Goal: Task Accomplishment & Management: Use online tool/utility

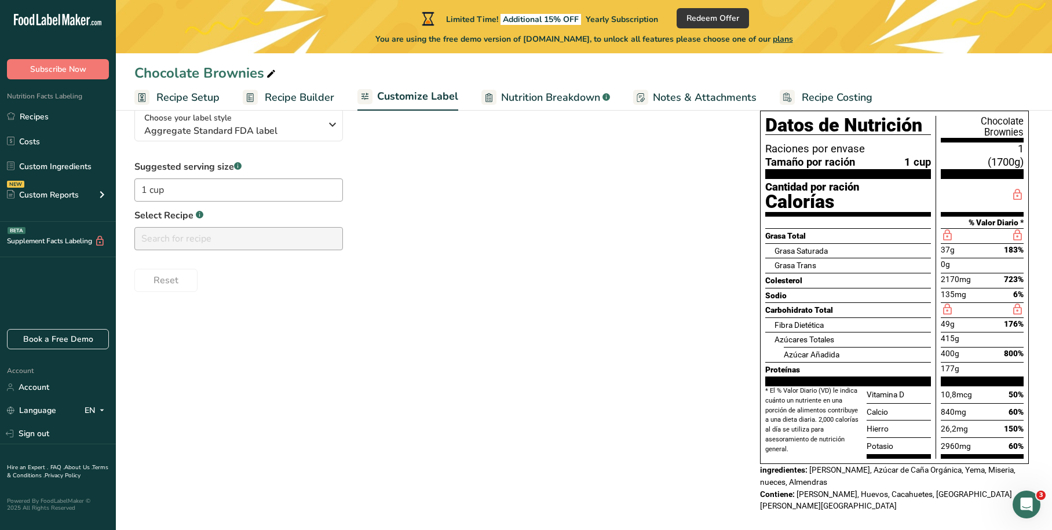
scroll to position [97, 0]
click at [256, 130] on span "Aggregate Standard FDA label" at bounding box center [232, 131] width 177 height 14
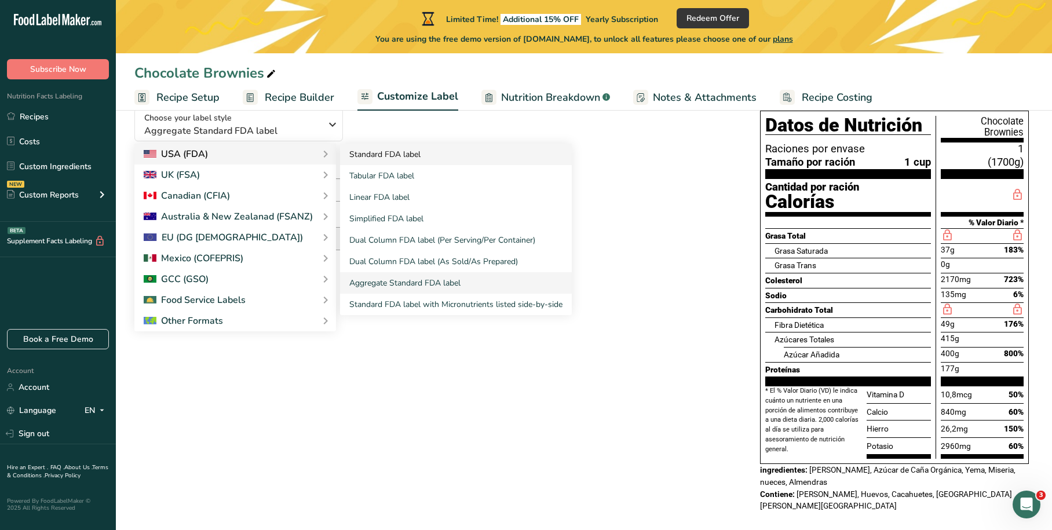
click at [378, 158] on link "Standard FDA label" at bounding box center [456, 154] width 232 height 21
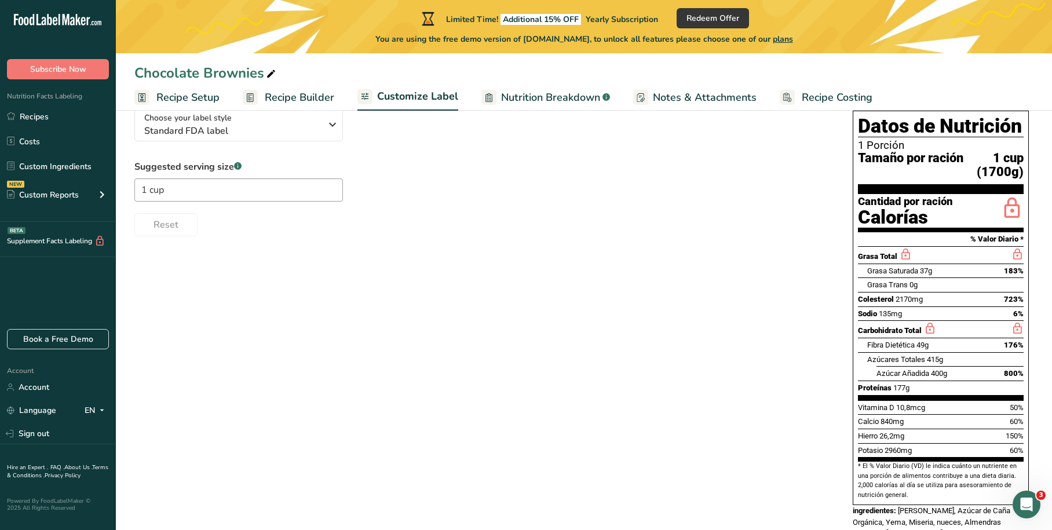
click at [513, 96] on span "Nutrition Breakdown" at bounding box center [550, 98] width 99 height 16
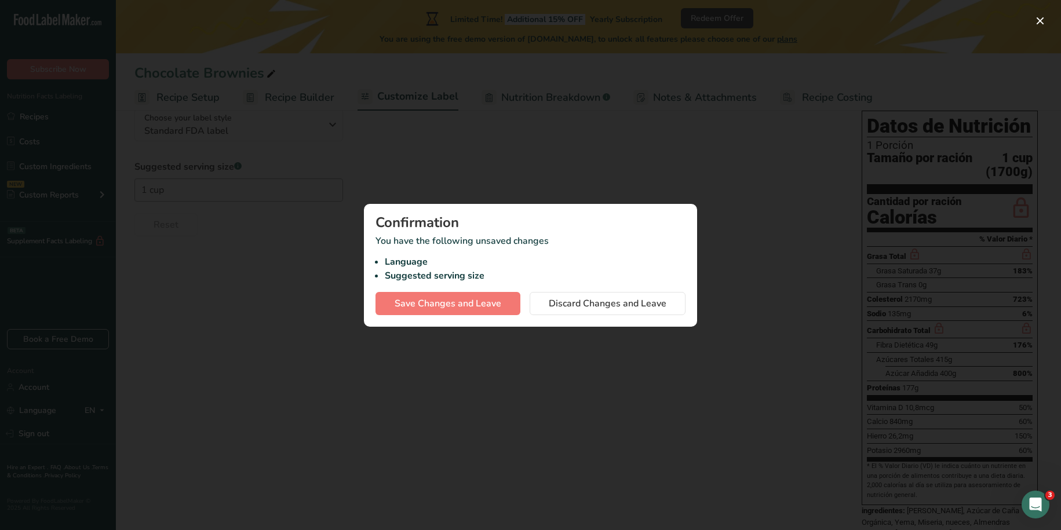
click at [591, 161] on div at bounding box center [530, 265] width 1061 height 530
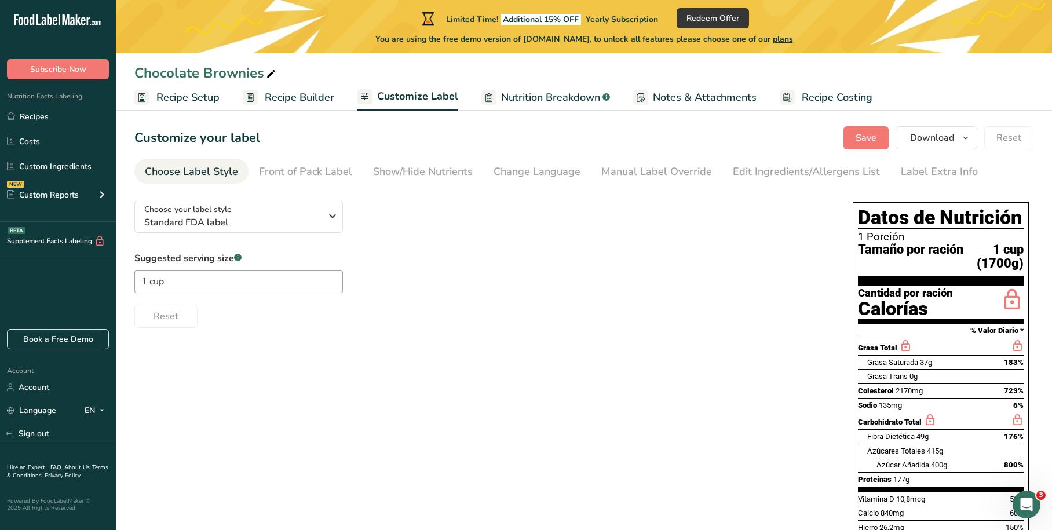
scroll to position [0, 0]
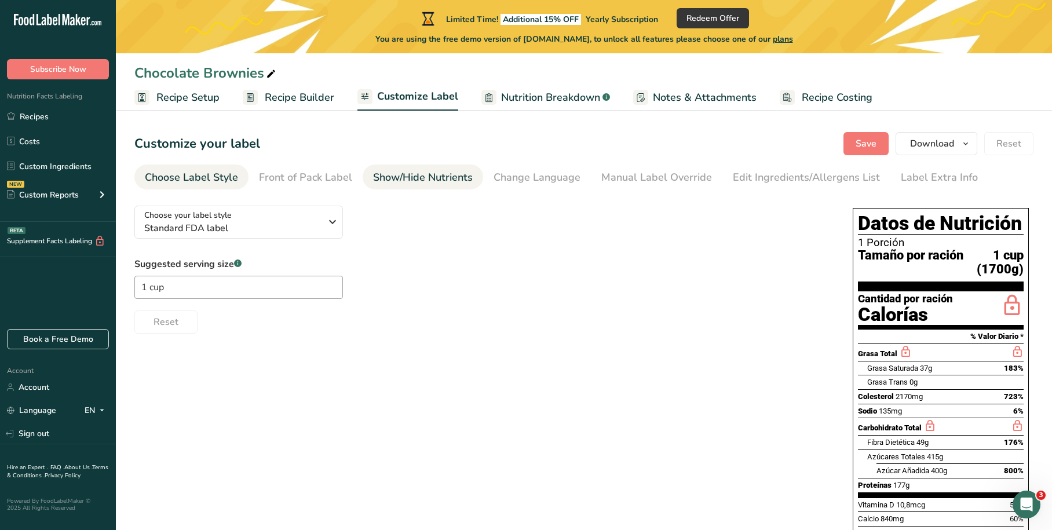
click at [419, 170] on div "Show/Hide Nutrients" at bounding box center [423, 178] width 100 height 16
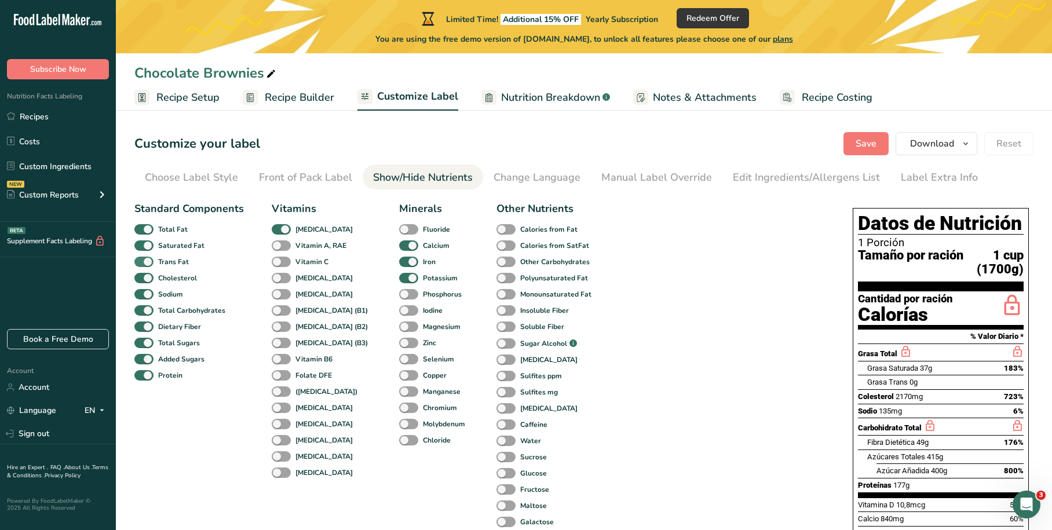
click at [138, 261] on span at bounding box center [143, 262] width 19 height 11
click at [138, 261] on input "Trans Fat" at bounding box center [138, 262] width 8 height 8
checkbox input "false"
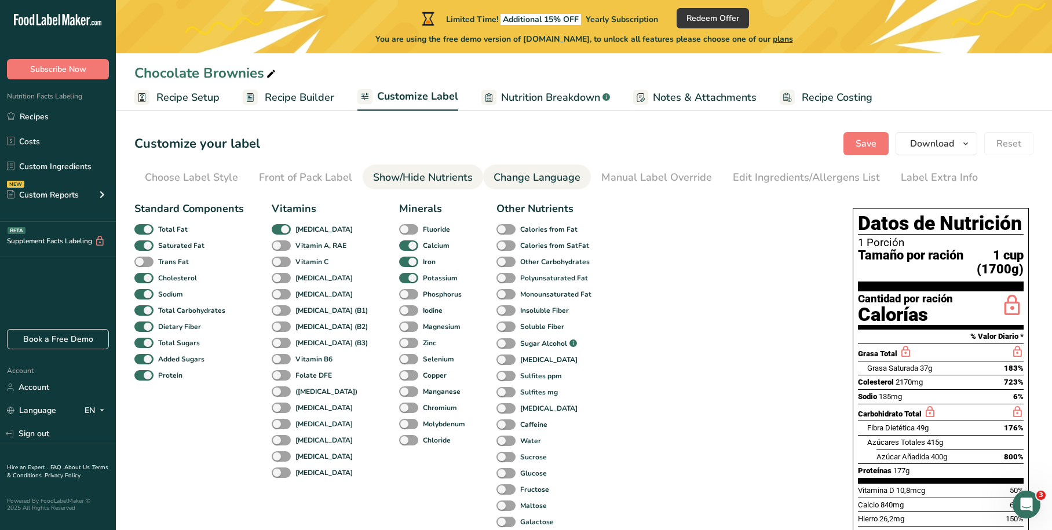
click at [549, 178] on div "Change Language" at bounding box center [537, 178] width 87 height 16
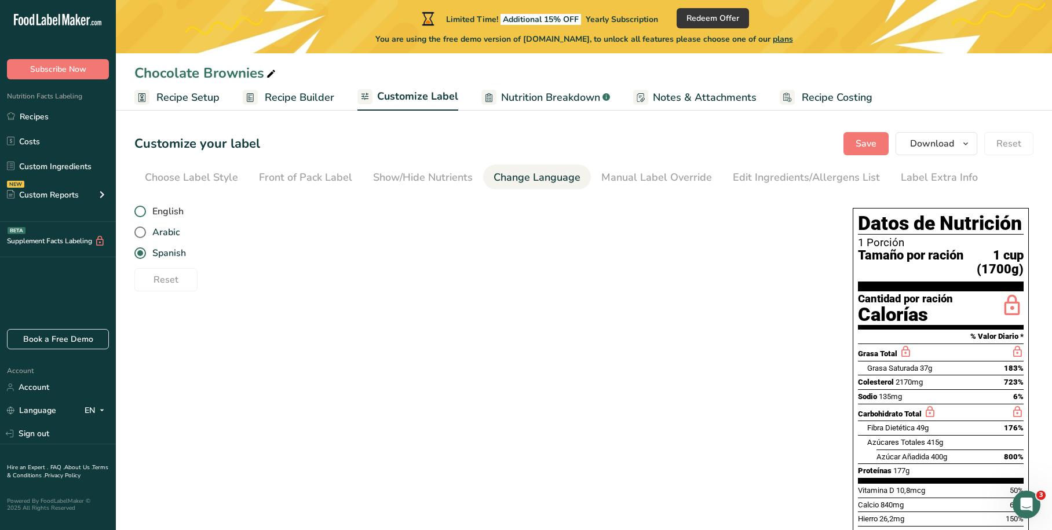
click at [136, 211] on span at bounding box center [140, 212] width 12 height 12
click at [136, 211] on input "English" at bounding box center [138, 212] width 8 height 8
radio input "true"
radio input "false"
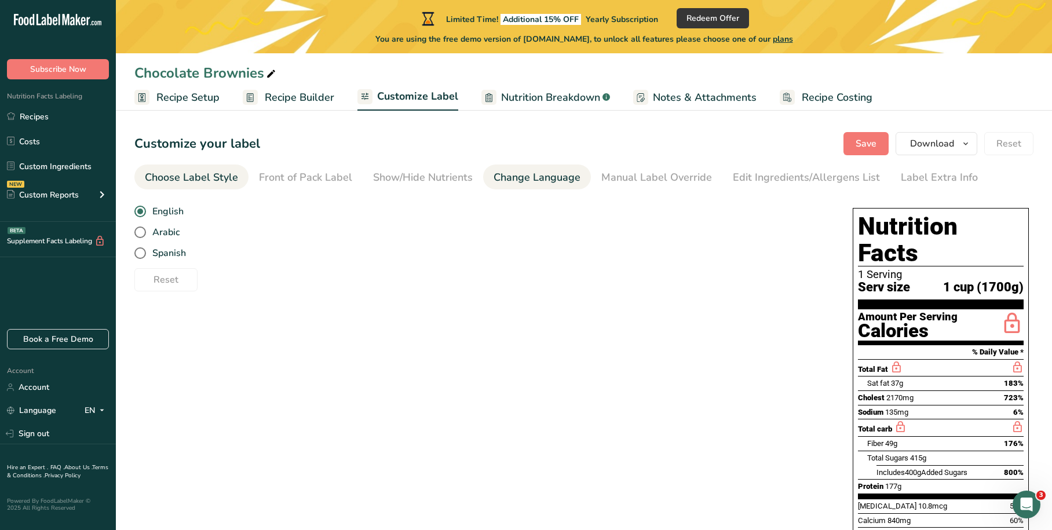
click at [198, 181] on div "Choose Label Style" at bounding box center [191, 178] width 93 height 16
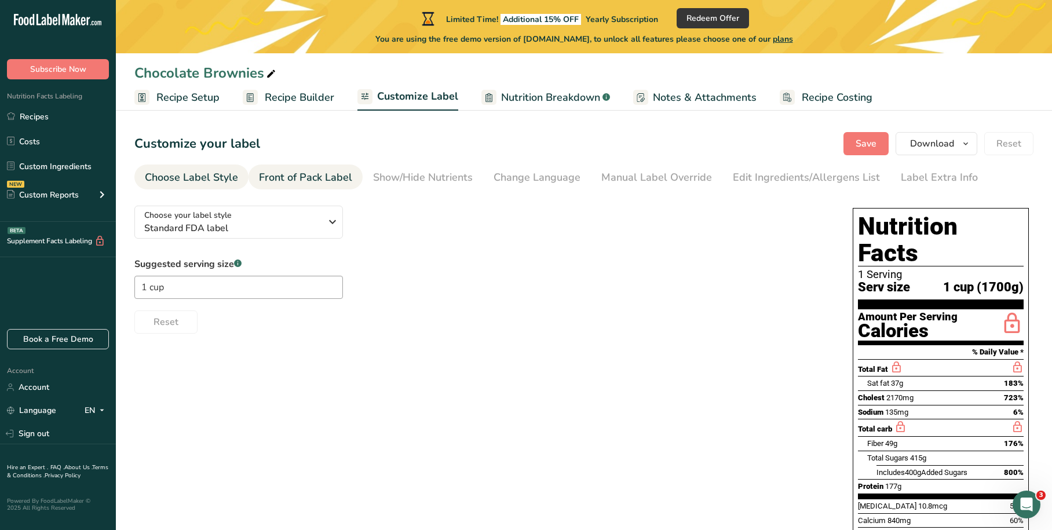
click at [285, 174] on div "Front of Pack Label" at bounding box center [305, 178] width 93 height 16
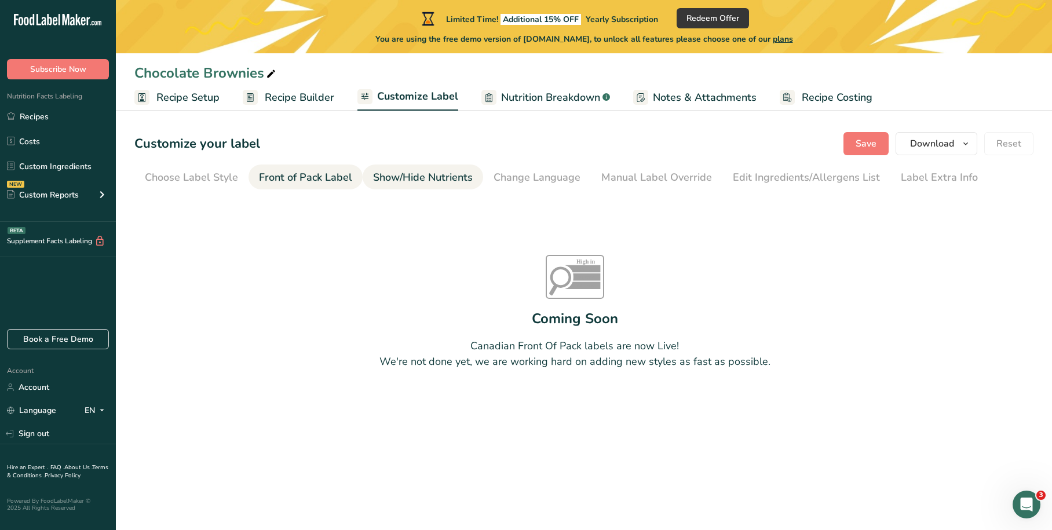
click at [395, 174] on div "Show/Hide Nutrients" at bounding box center [423, 178] width 100 height 16
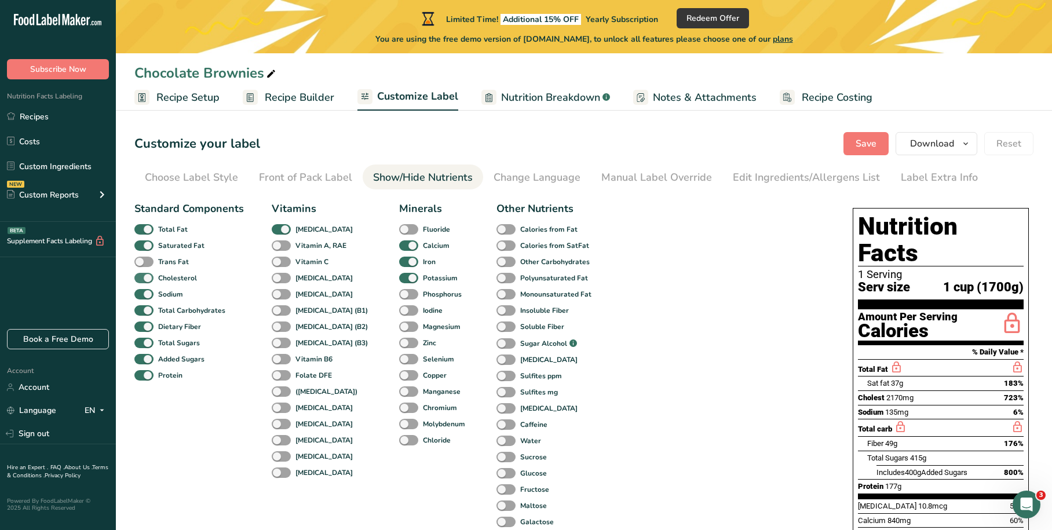
click at [145, 280] on span at bounding box center [143, 278] width 19 height 11
click at [142, 280] on input "Cholesterol" at bounding box center [138, 278] width 8 height 8
checkbox input "false"
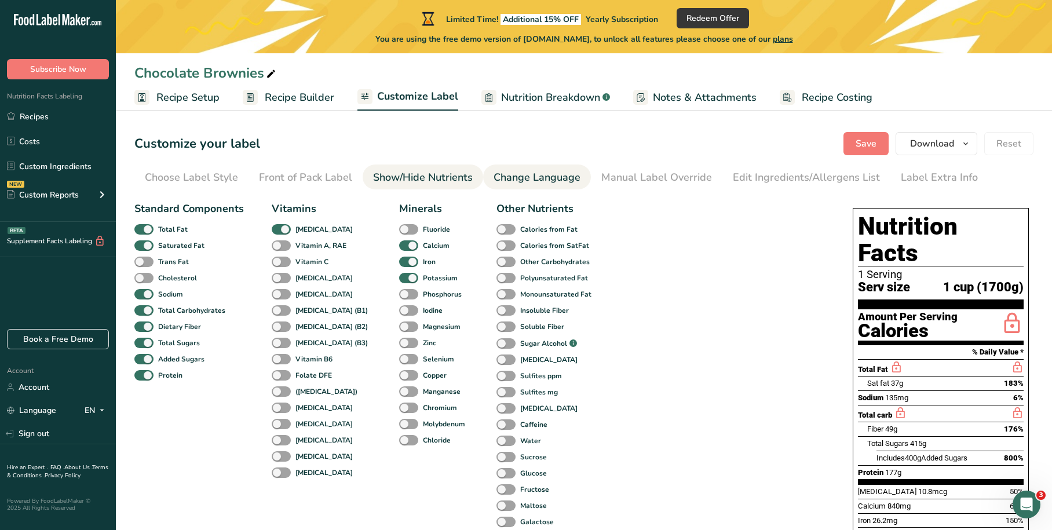
click at [543, 172] on div "Change Language" at bounding box center [537, 178] width 87 height 16
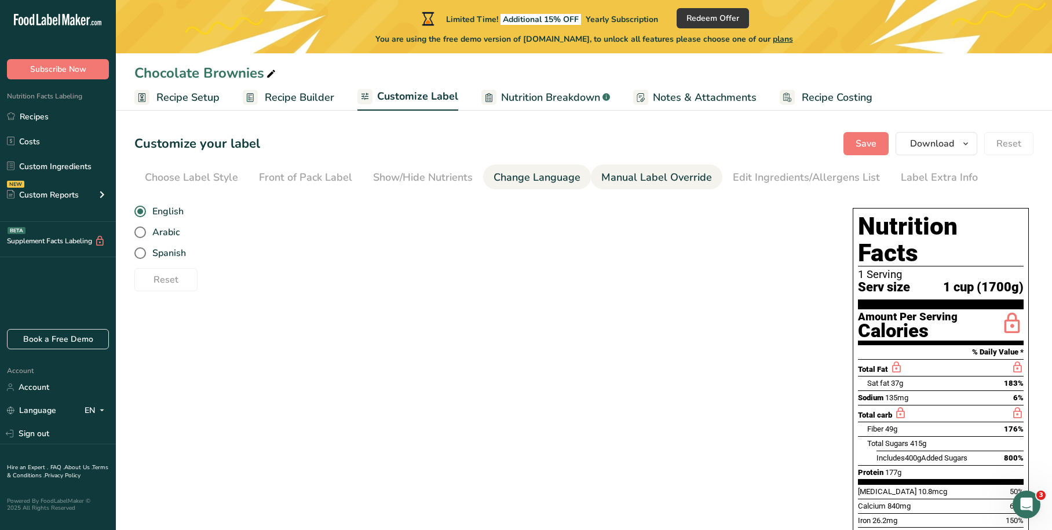
click at [639, 178] on div "Manual Label Override" at bounding box center [656, 178] width 111 height 16
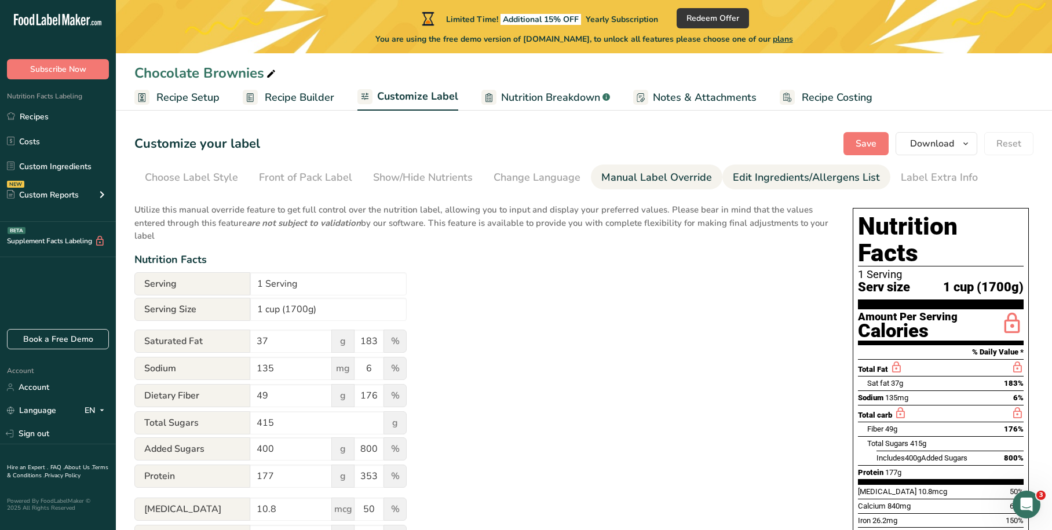
click at [765, 172] on div "Edit Ingredients/Allergens List" at bounding box center [806, 178] width 147 height 16
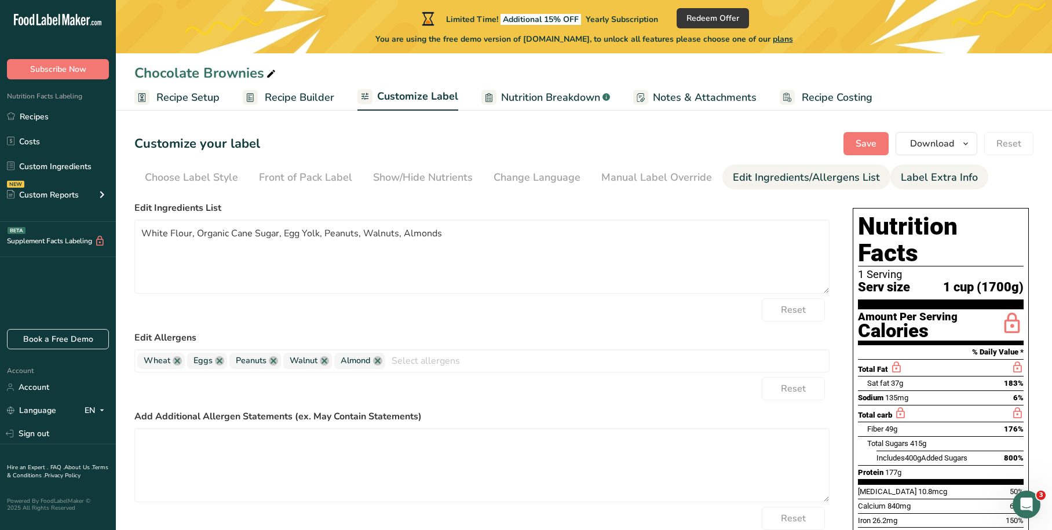
click at [924, 179] on div "Label Extra Info" at bounding box center [939, 178] width 77 height 16
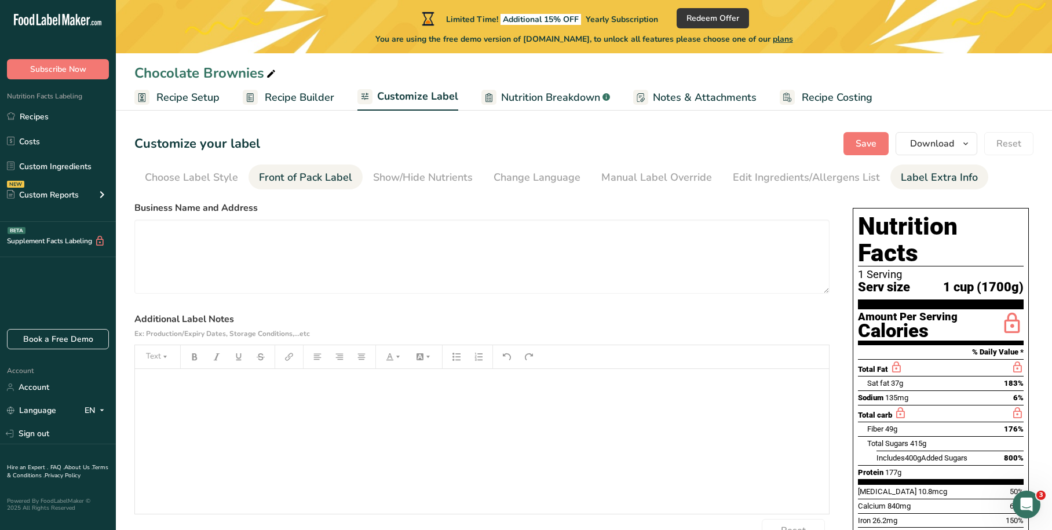
click at [301, 176] on div "Front of Pack Label" at bounding box center [305, 178] width 93 height 16
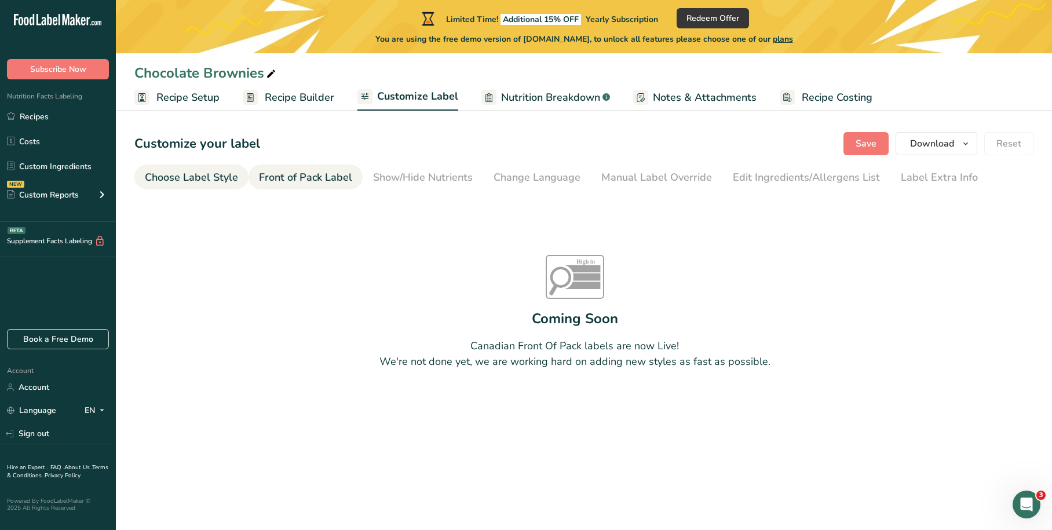
click at [239, 176] on li "Choose Label Style" at bounding box center [191, 177] width 114 height 25
click at [217, 176] on div "Choose Label Style" at bounding box center [191, 178] width 93 height 16
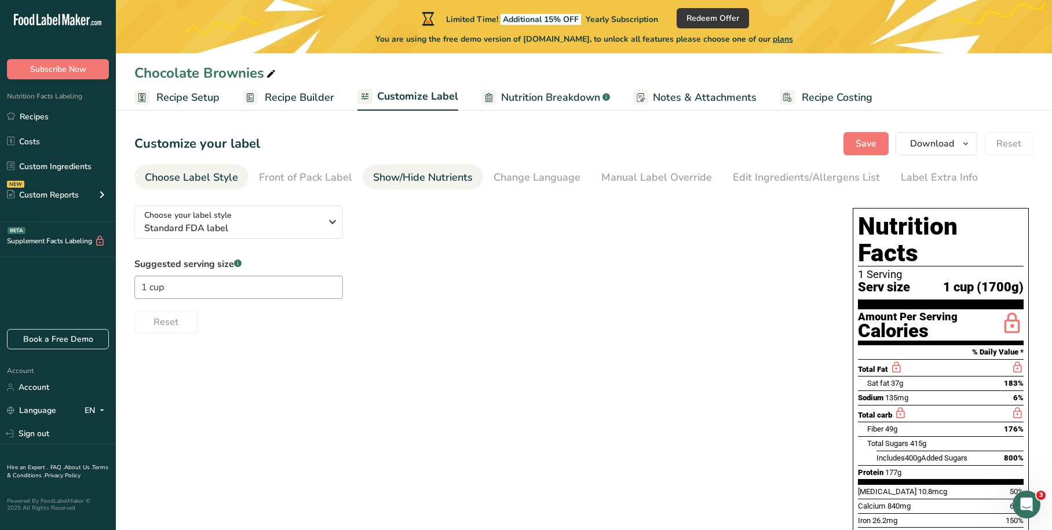
click at [406, 176] on div "Show/Hide Nutrients" at bounding box center [423, 178] width 100 height 16
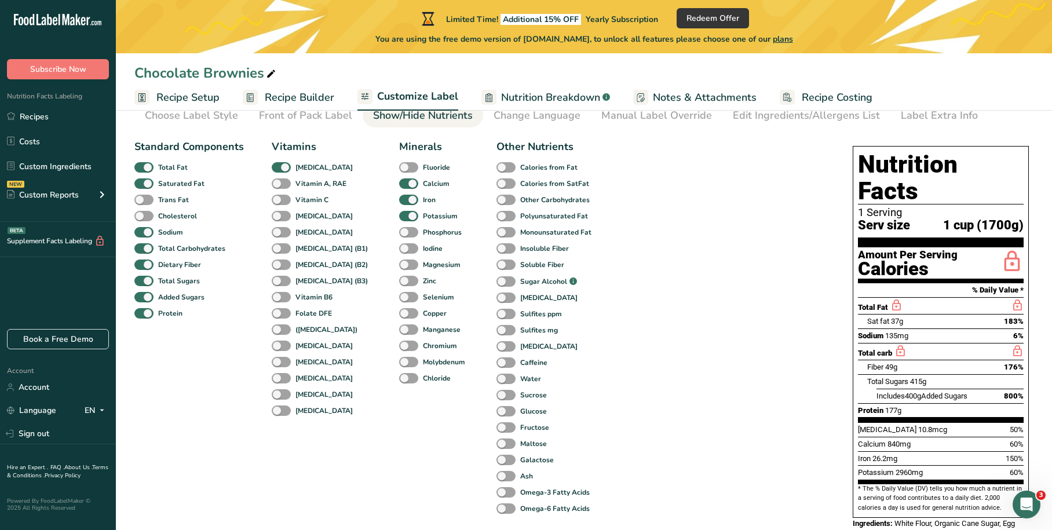
scroll to position [58, 0]
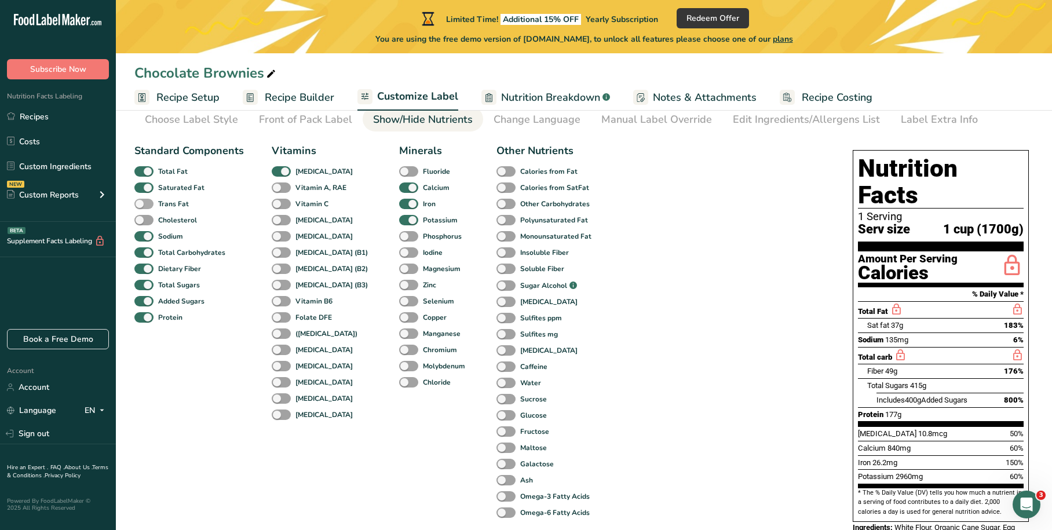
click at [146, 202] on span at bounding box center [143, 204] width 19 height 11
click at [142, 202] on input "Trans Fat" at bounding box center [138, 204] width 8 height 8
checkbox input "true"
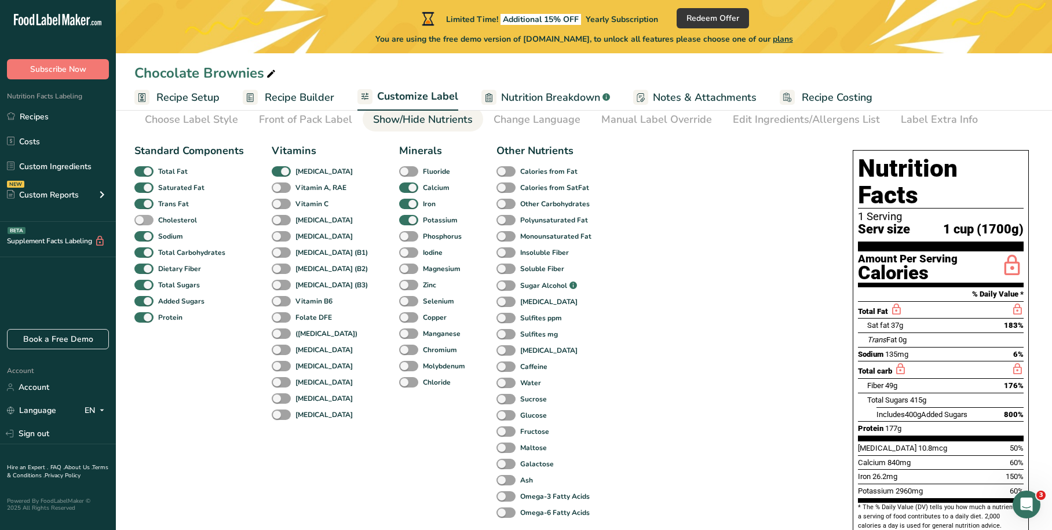
click at [146, 217] on span at bounding box center [143, 220] width 19 height 11
click at [142, 217] on input "Cholesterol" at bounding box center [138, 220] width 8 height 8
checkbox input "true"
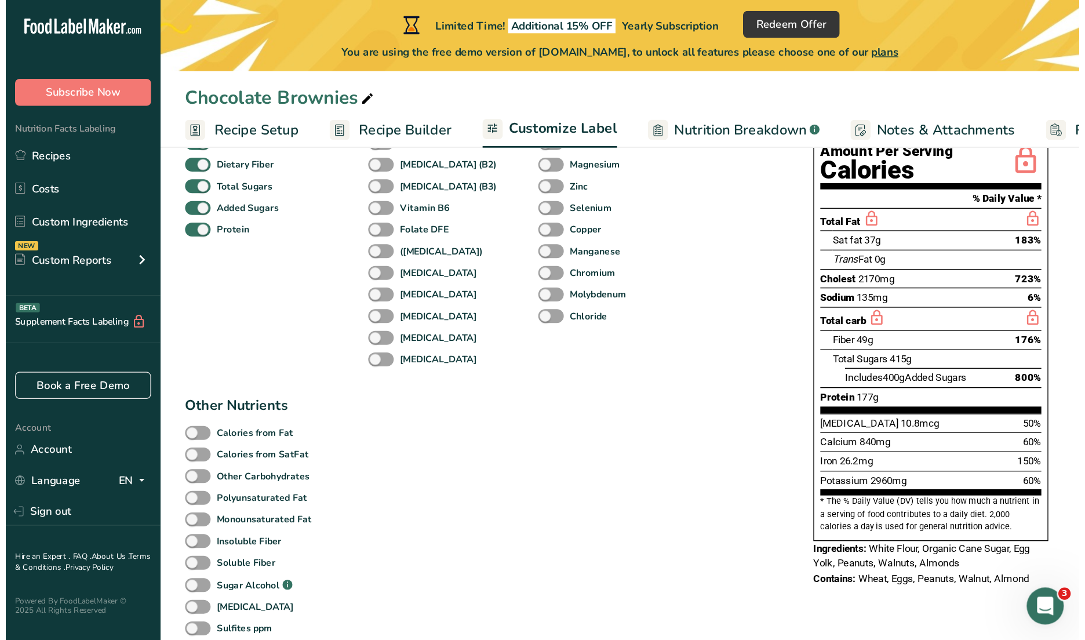
scroll to position [94, 0]
